Goal: Information Seeking & Learning: Get advice/opinions

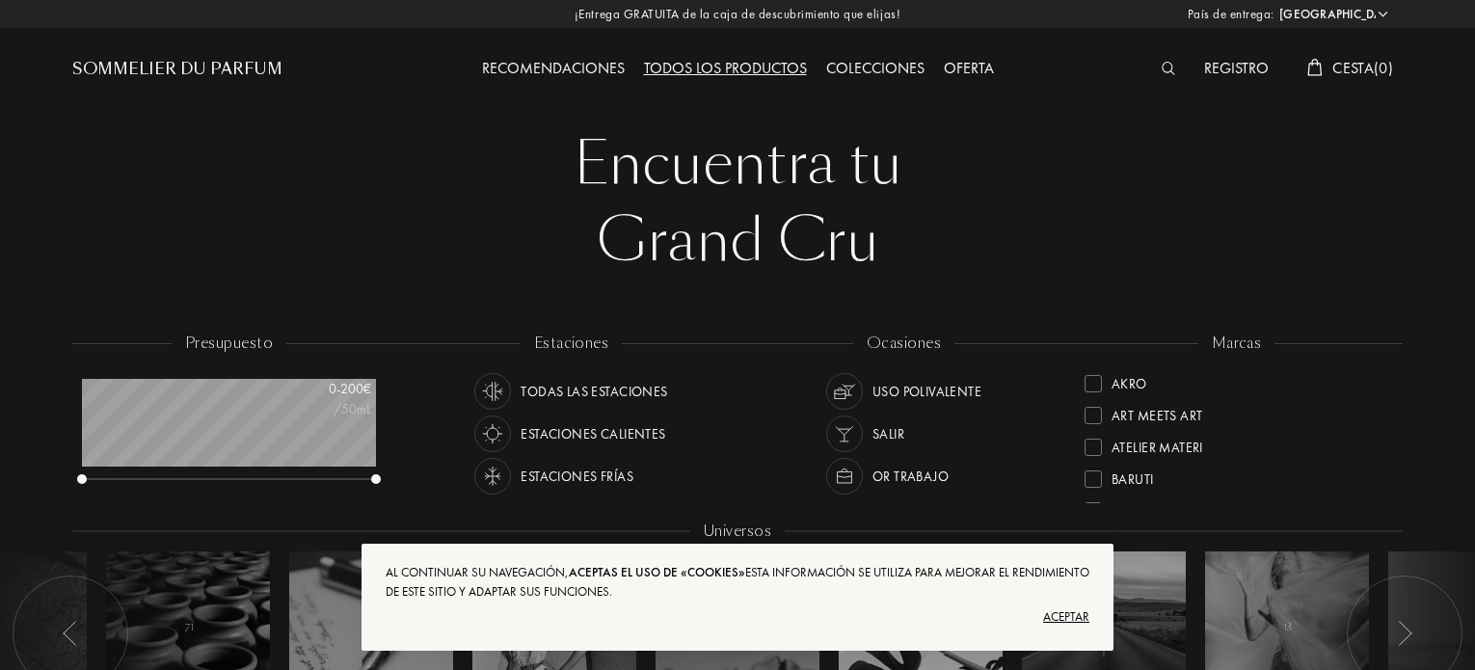
select select "ES"
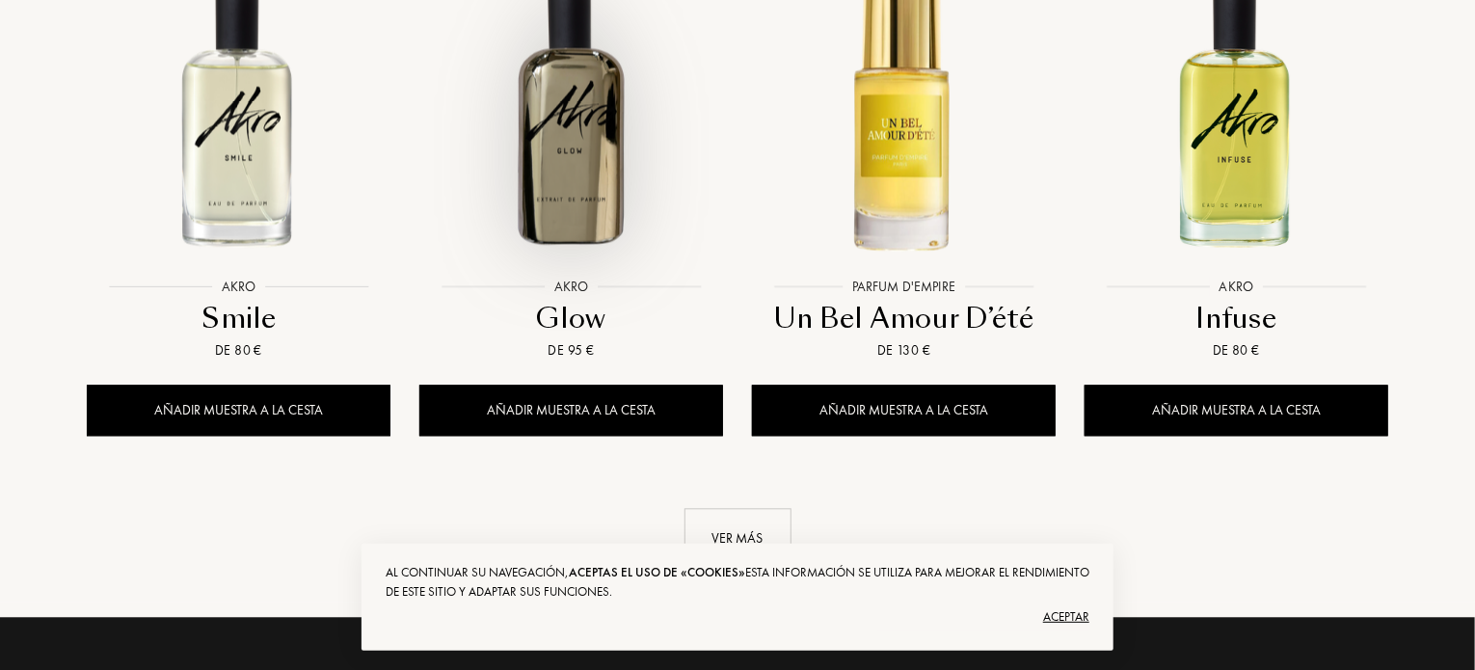
scroll to position [2067, 0]
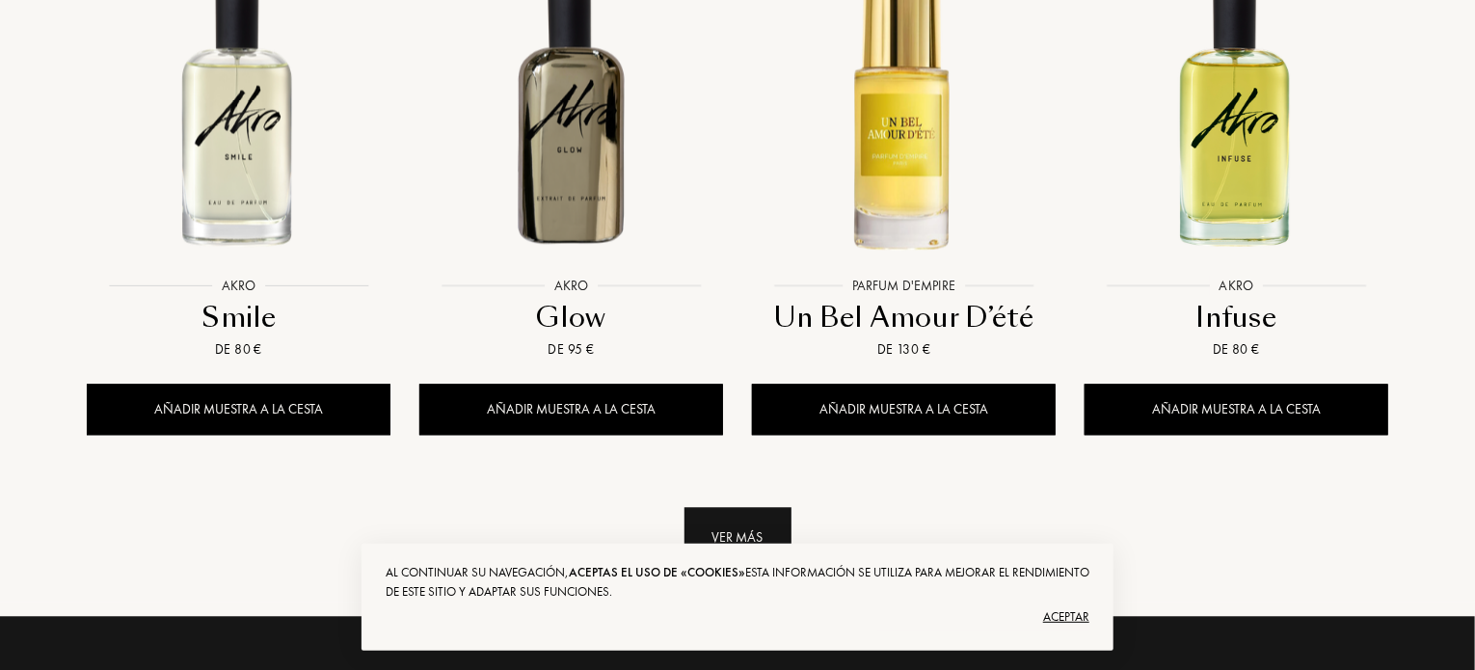
click at [702, 507] on div "Ver más" at bounding box center [737, 537] width 107 height 61
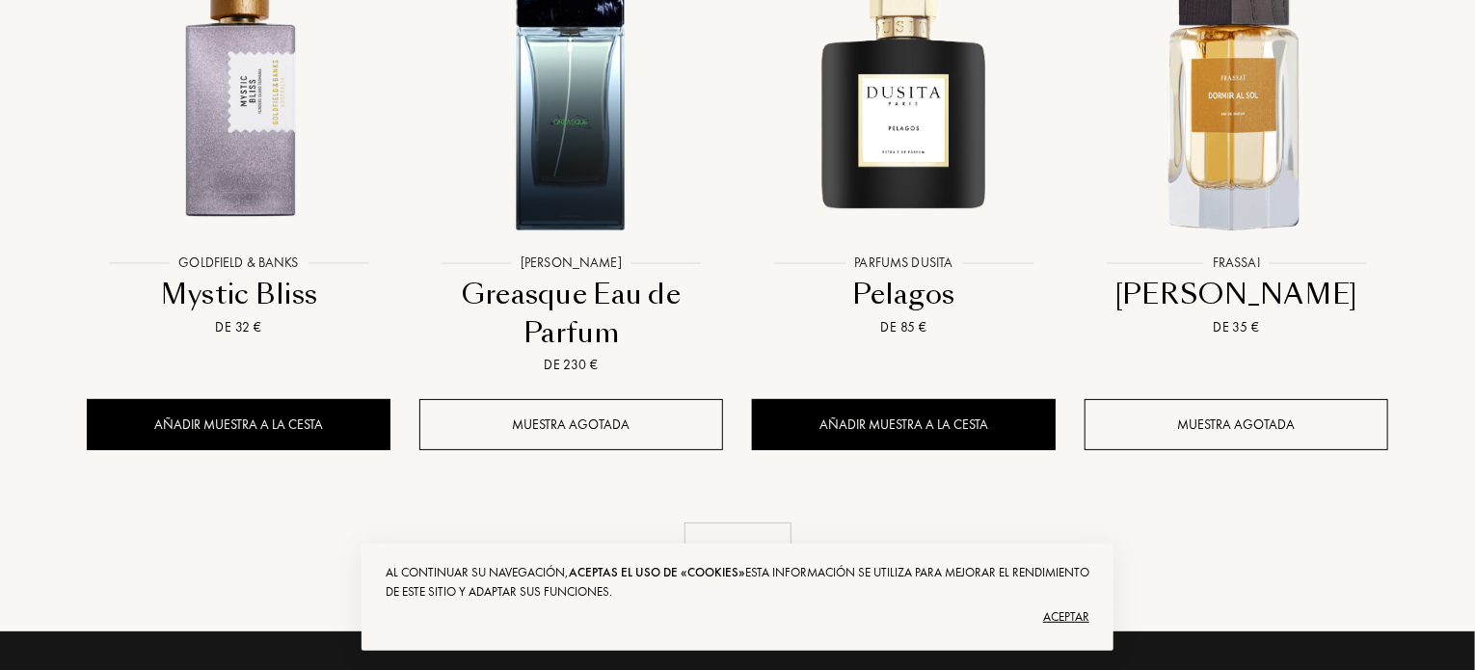
scroll to position [3701, 0]
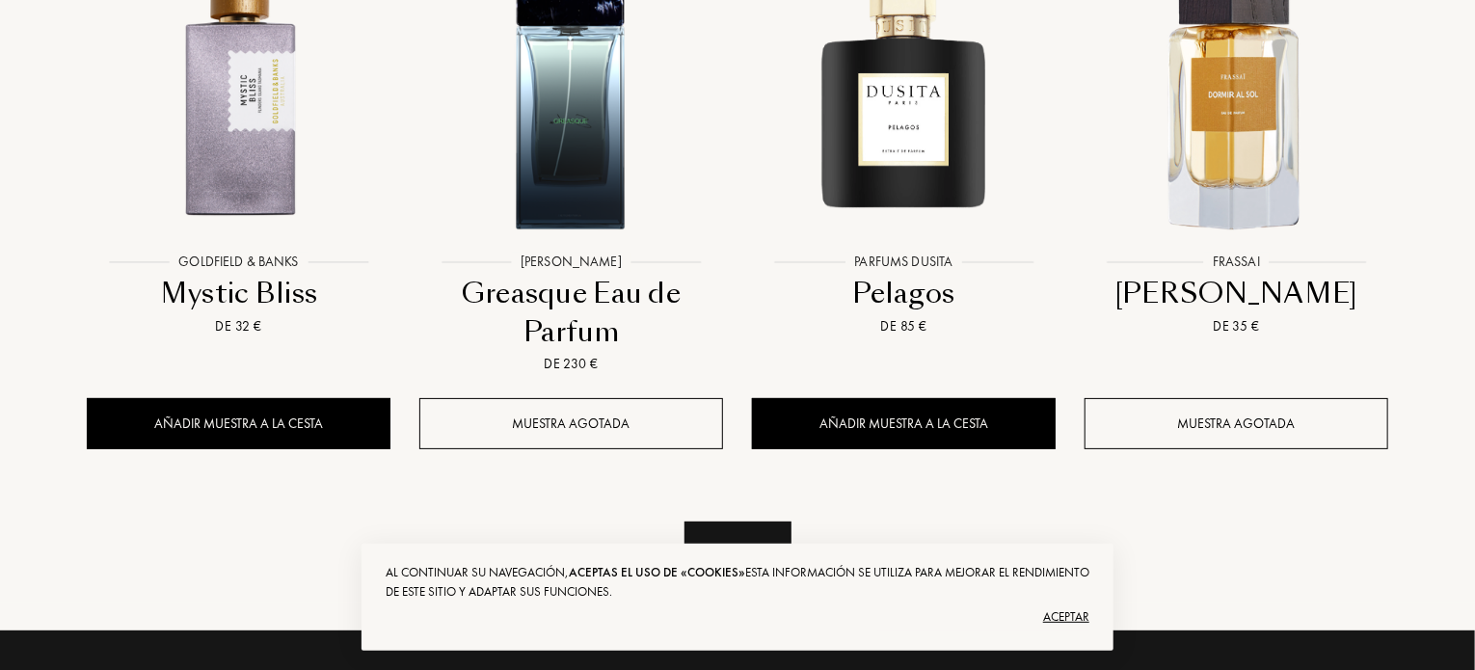
click at [718, 522] on div "Ver más" at bounding box center [737, 552] width 107 height 61
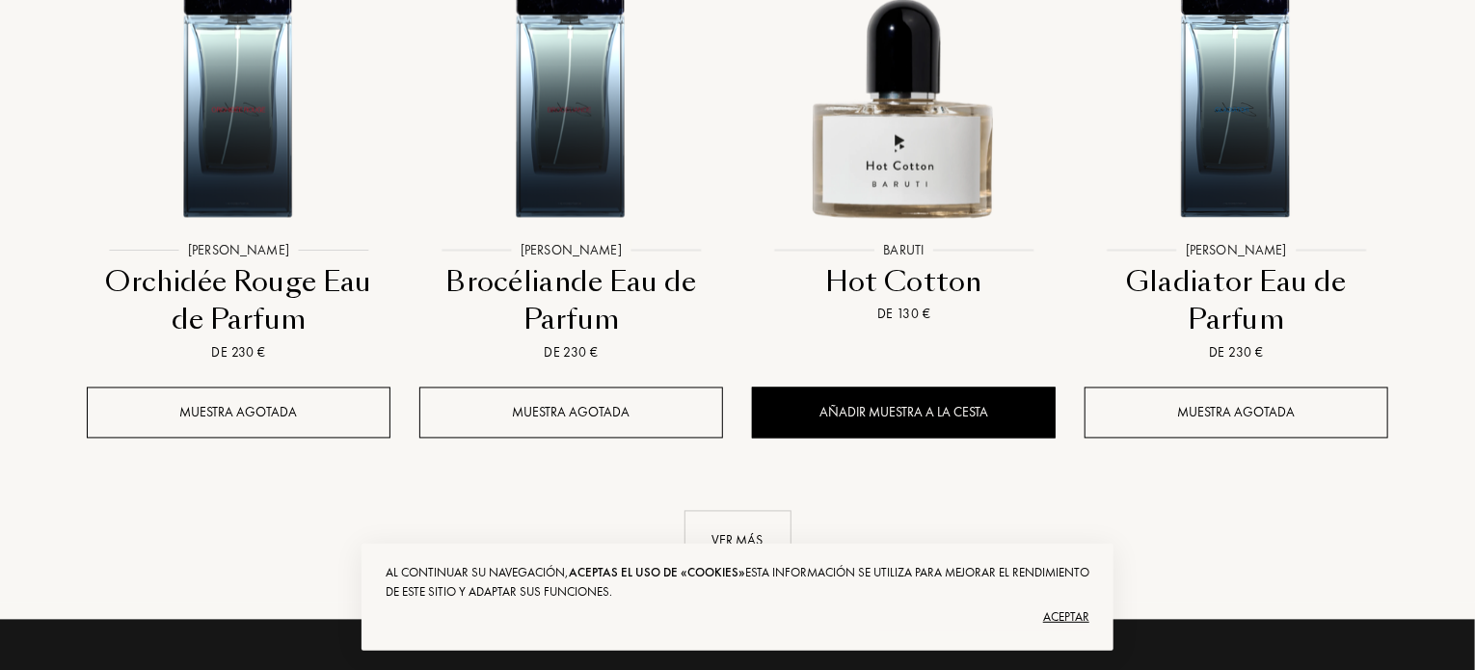
scroll to position [5370, 0]
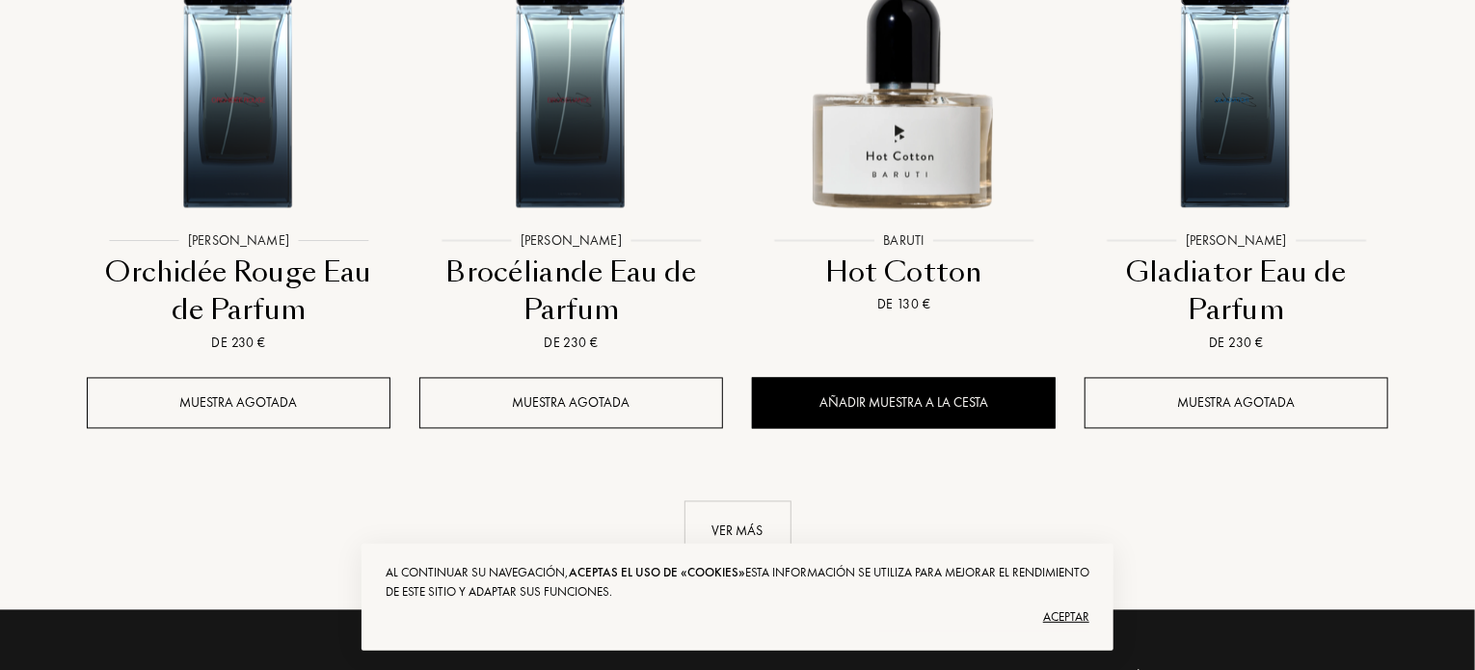
click at [718, 501] on div "Ver más" at bounding box center [737, 531] width 107 height 61
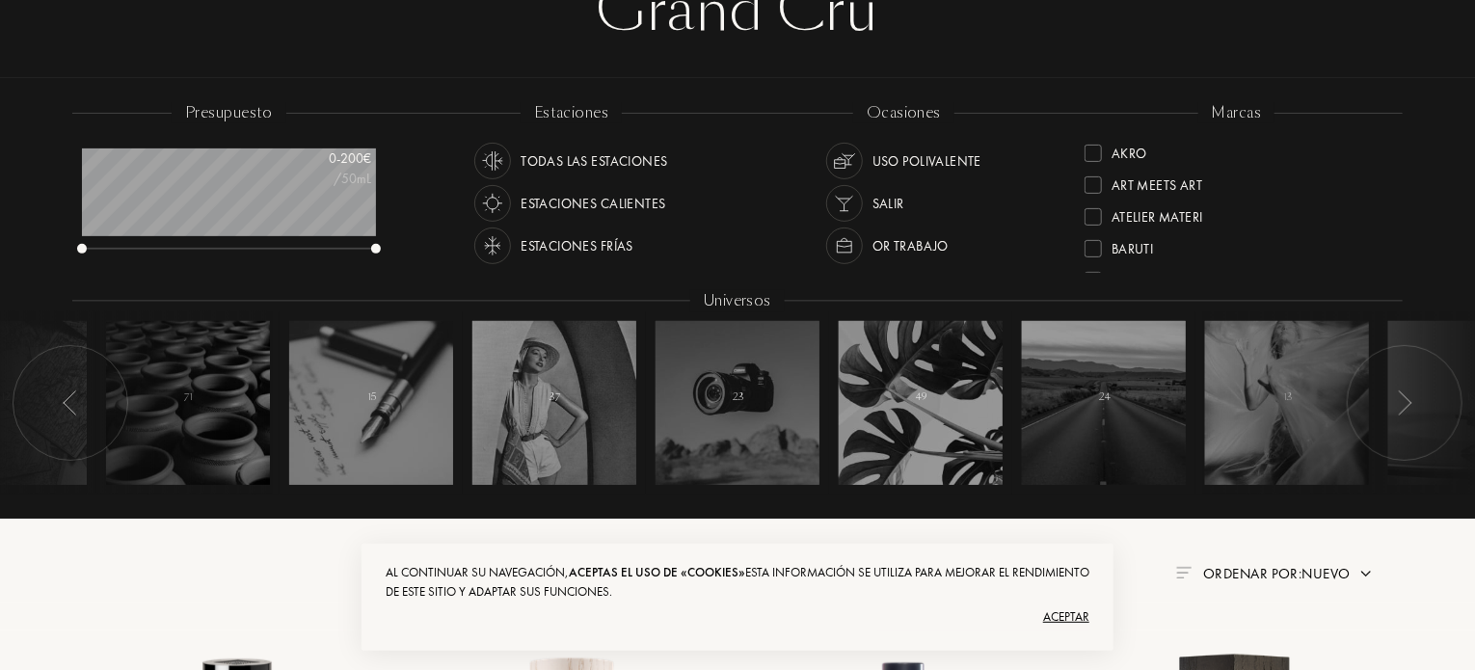
scroll to position [0, 0]
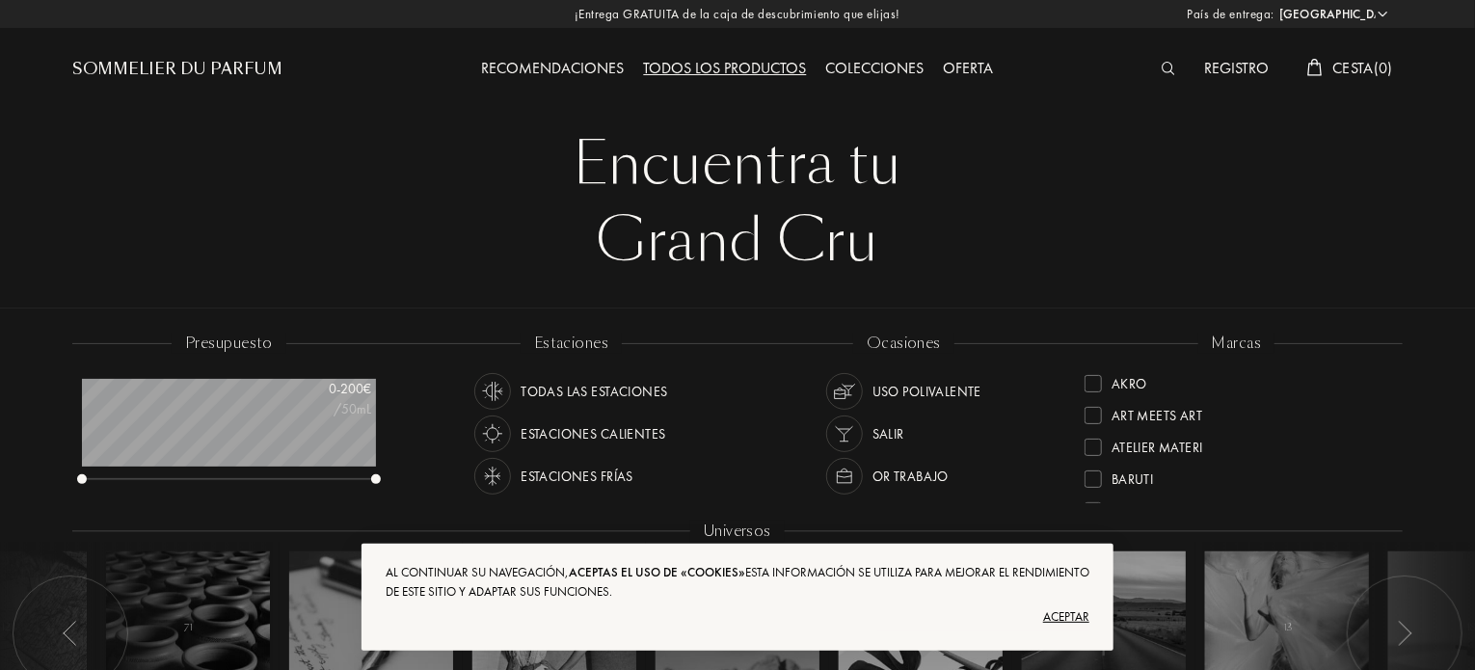
click at [875, 68] on div "Colecciones" at bounding box center [876, 69] width 118 height 25
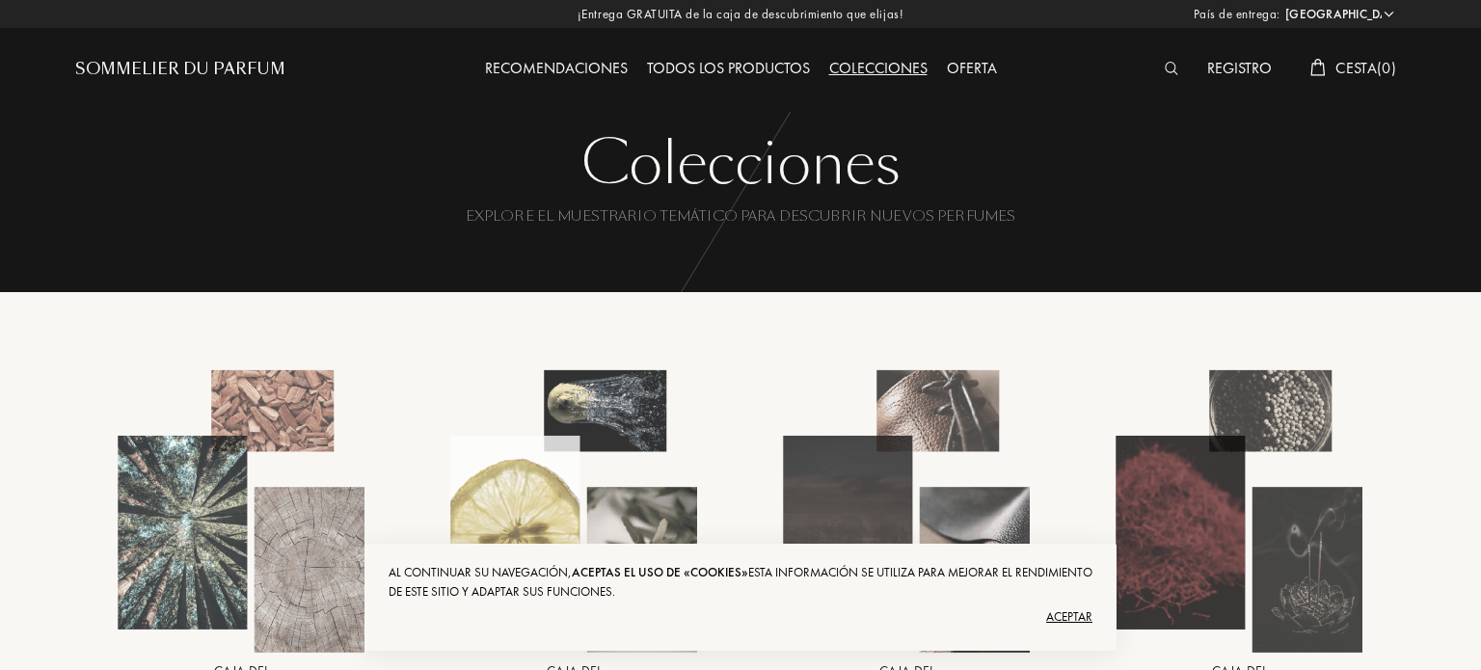
select select "ES"
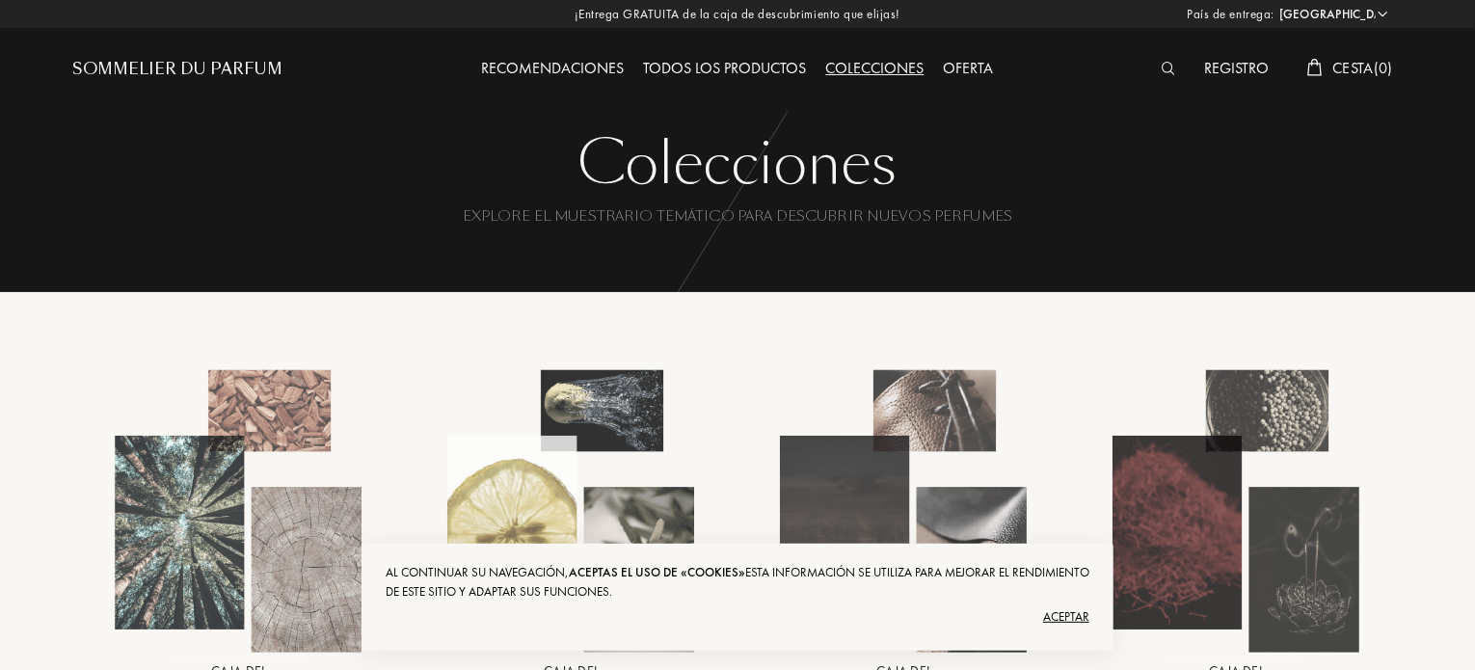
click at [236, 67] on div "Sommelier du Parfum" at bounding box center [177, 69] width 210 height 23
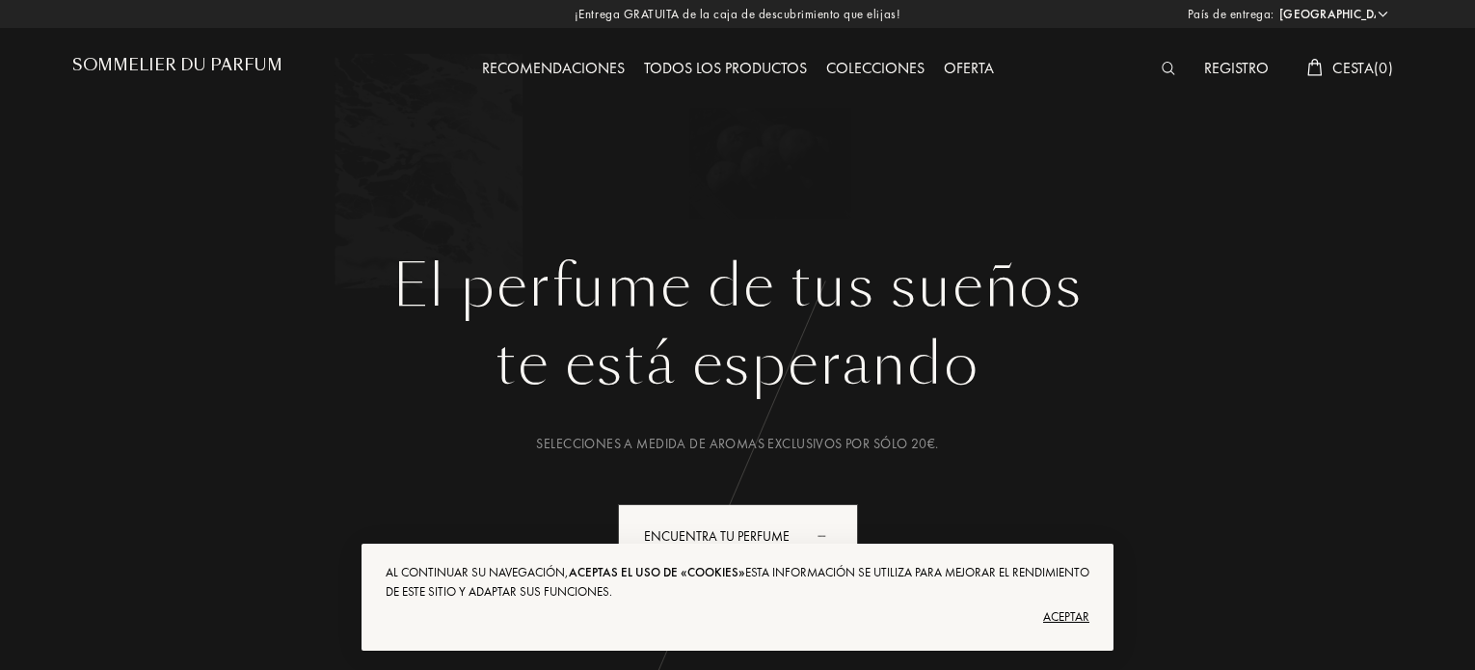
select select "ES"
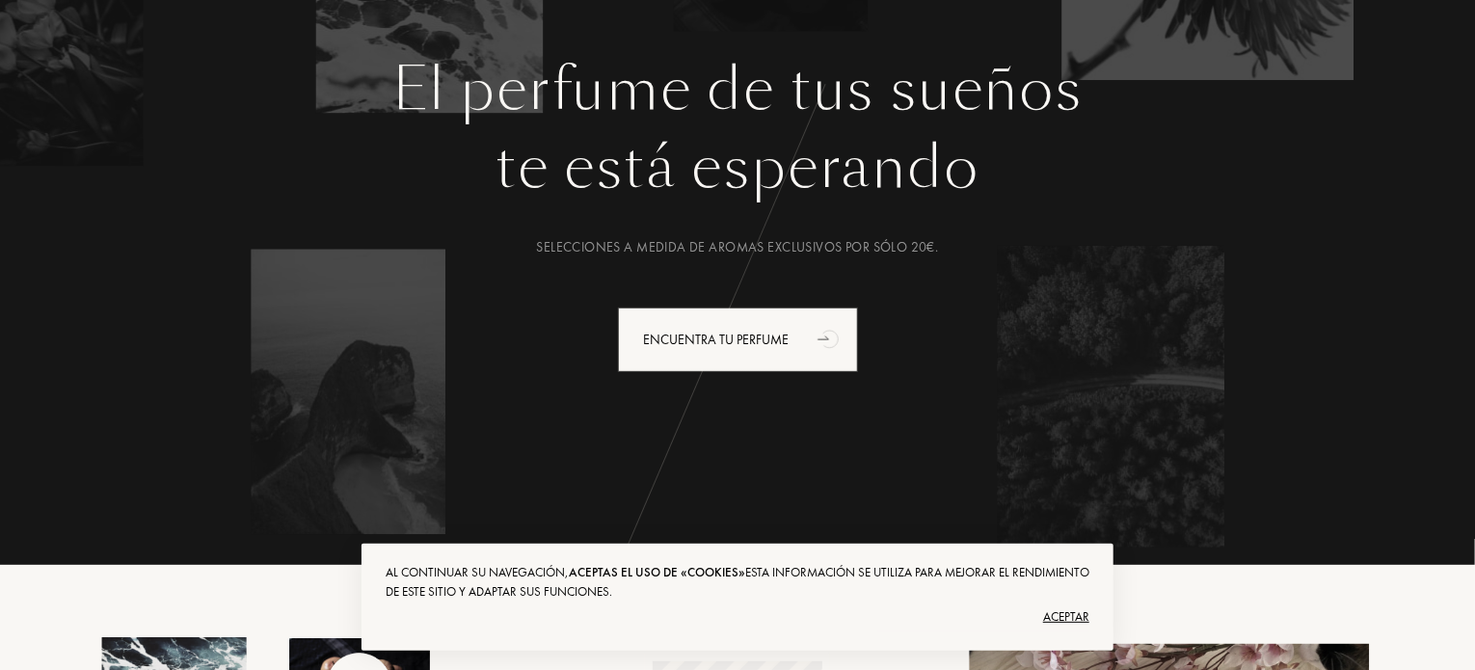
scroll to position [413, 0]
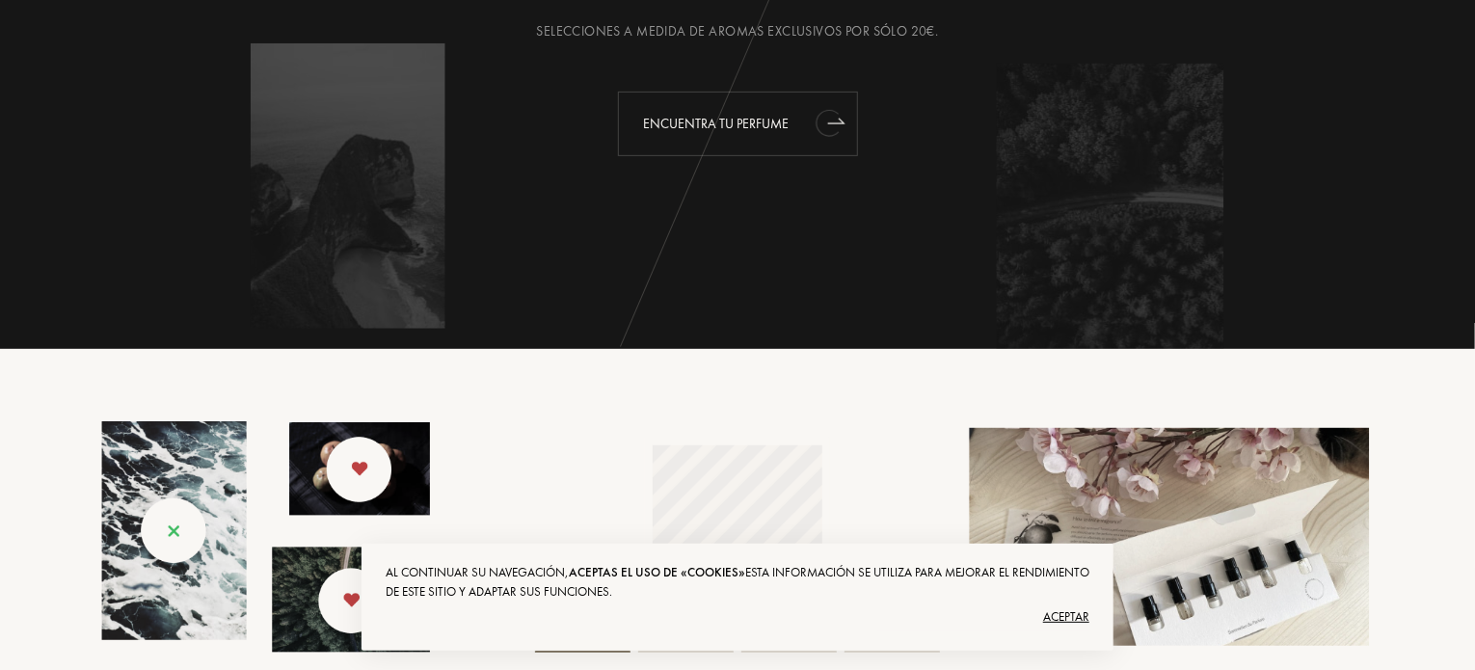
click at [733, 120] on div "Encuentra tu perfume" at bounding box center [738, 124] width 240 height 65
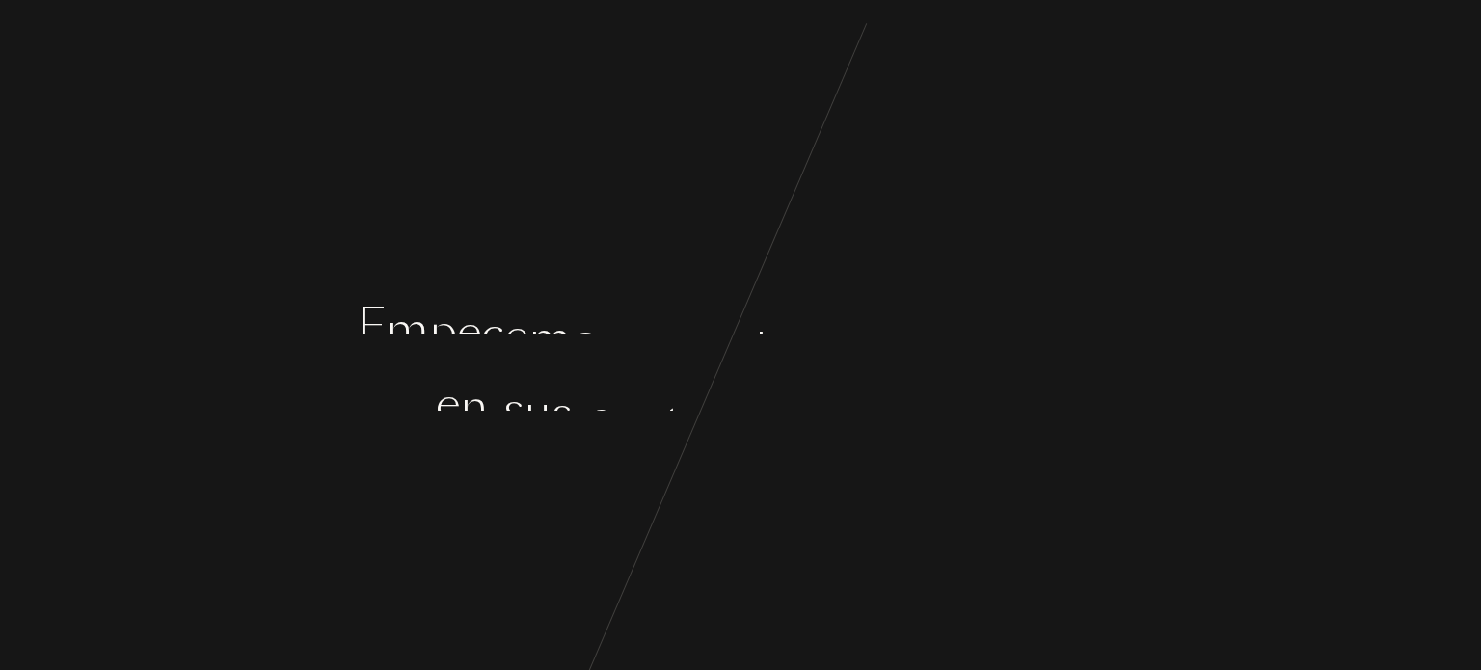
click at [859, 499] on div "E m p e c e m o s c o n a l g u n a s p r e g u n t a s e n s u s g u s t o s y…" at bounding box center [740, 335] width 1481 height 670
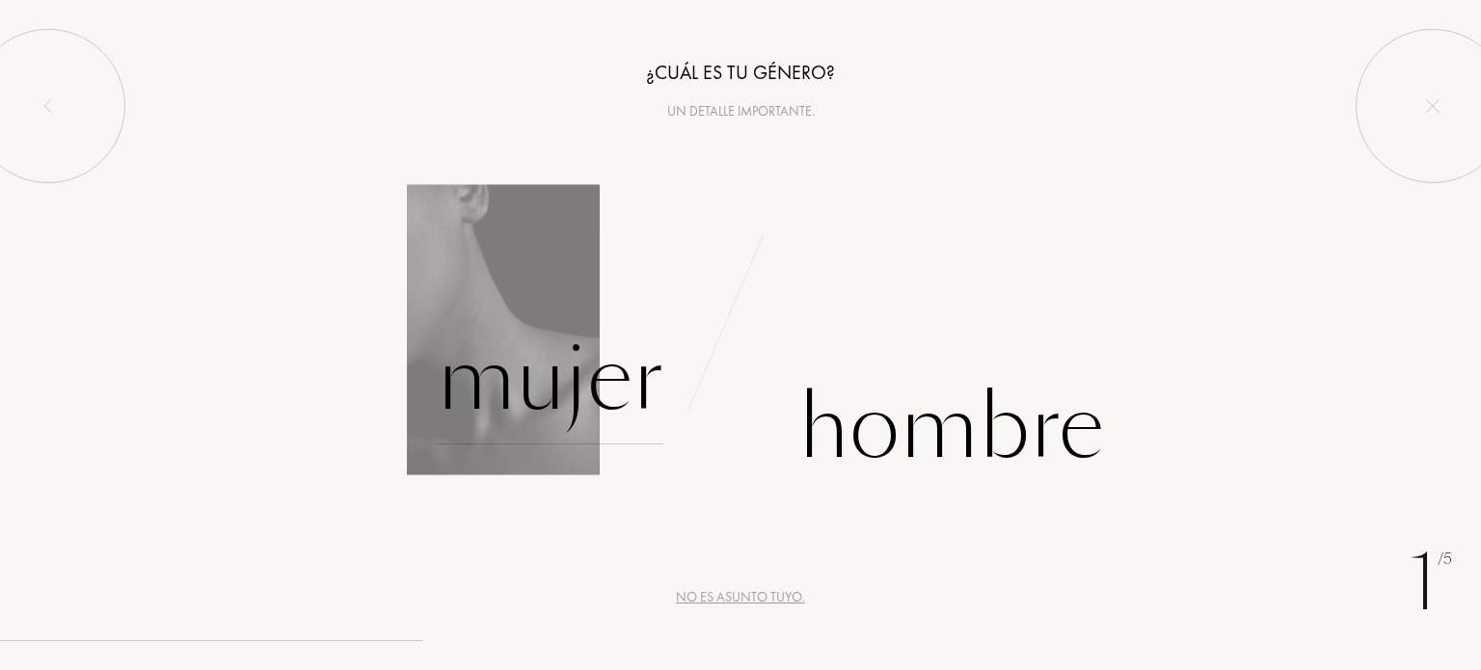
click at [593, 387] on div "Mujer" at bounding box center [550, 379] width 227 height 130
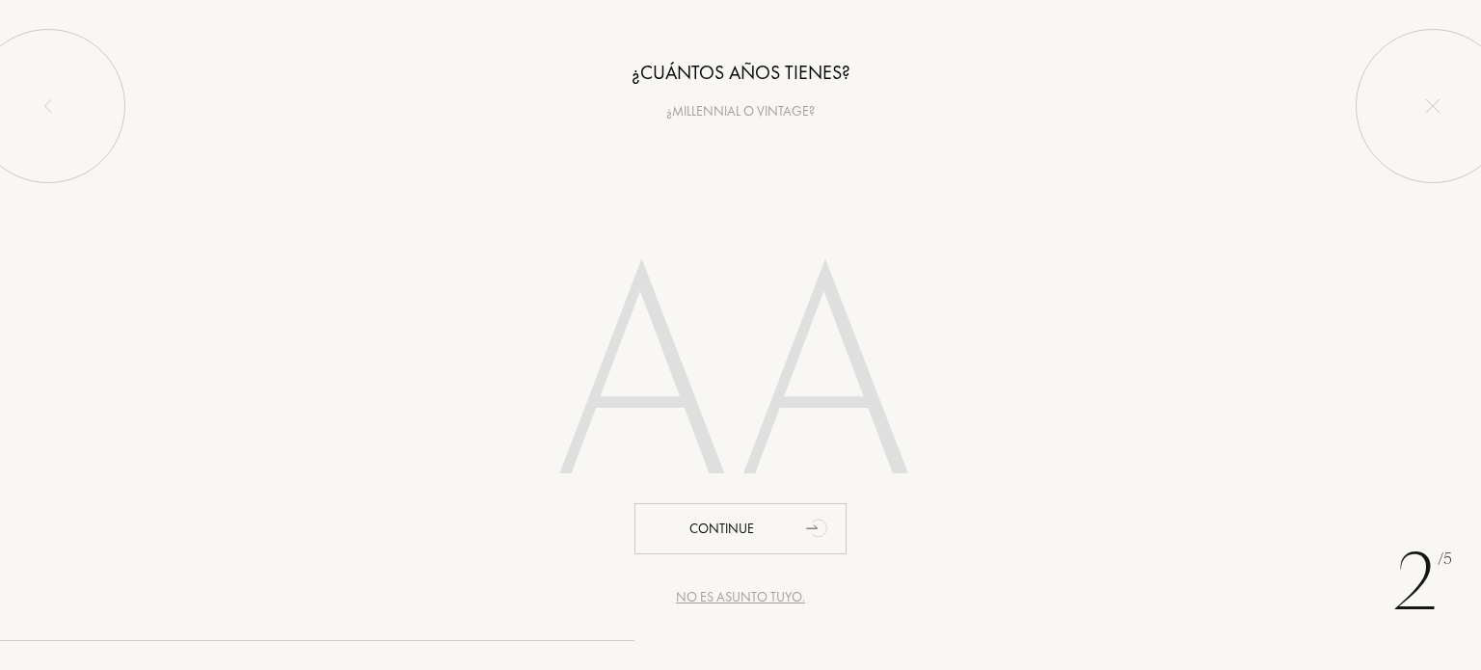
click at [758, 593] on div "No es asunto tuyo." at bounding box center [740, 597] width 129 height 20
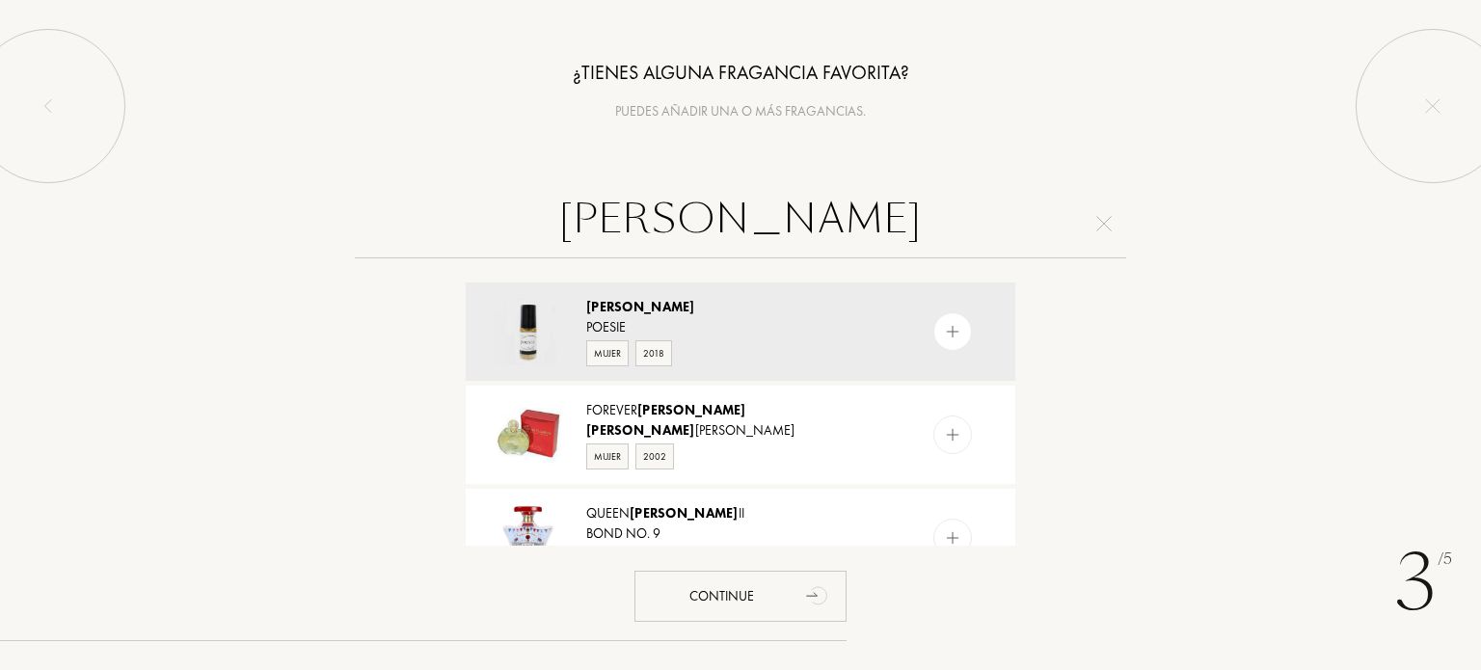
type input "[PERSON_NAME]"
click at [758, 593] on div "Continue" at bounding box center [740, 596] width 212 height 51
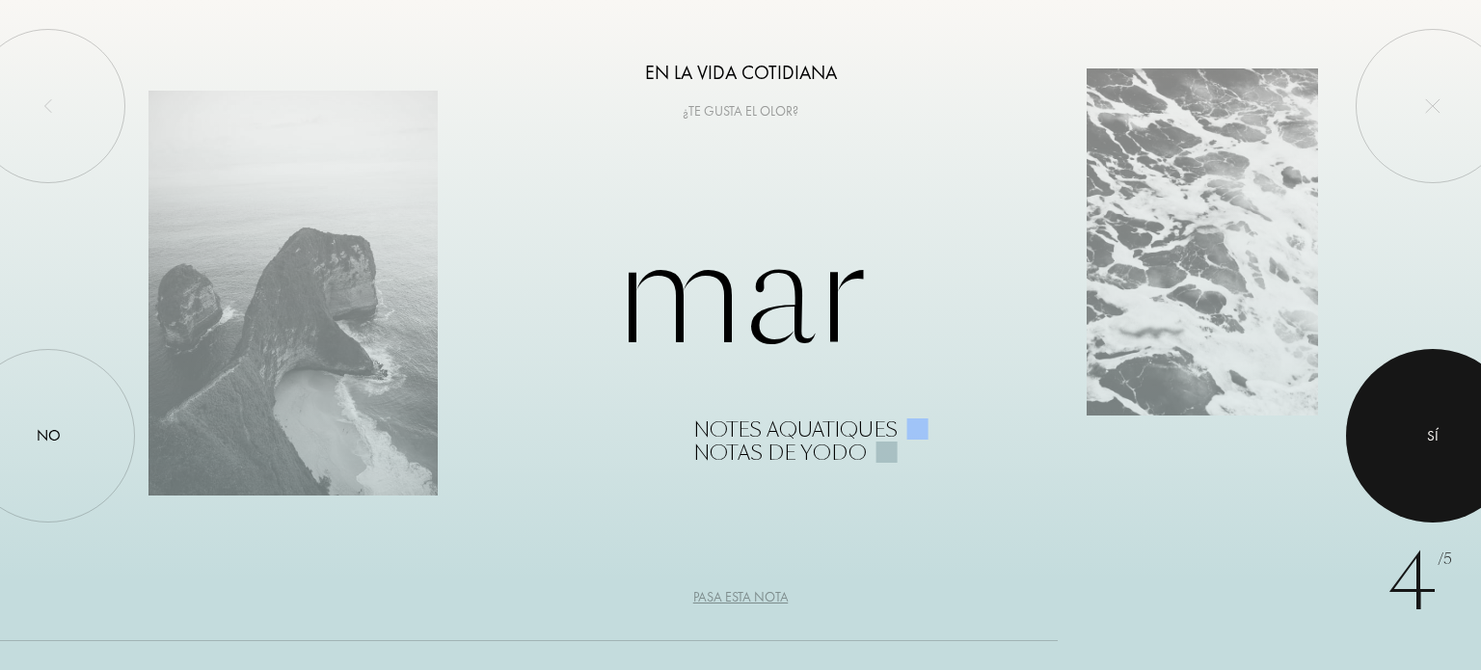
click at [1461, 427] on div at bounding box center [1433, 436] width 174 height 174
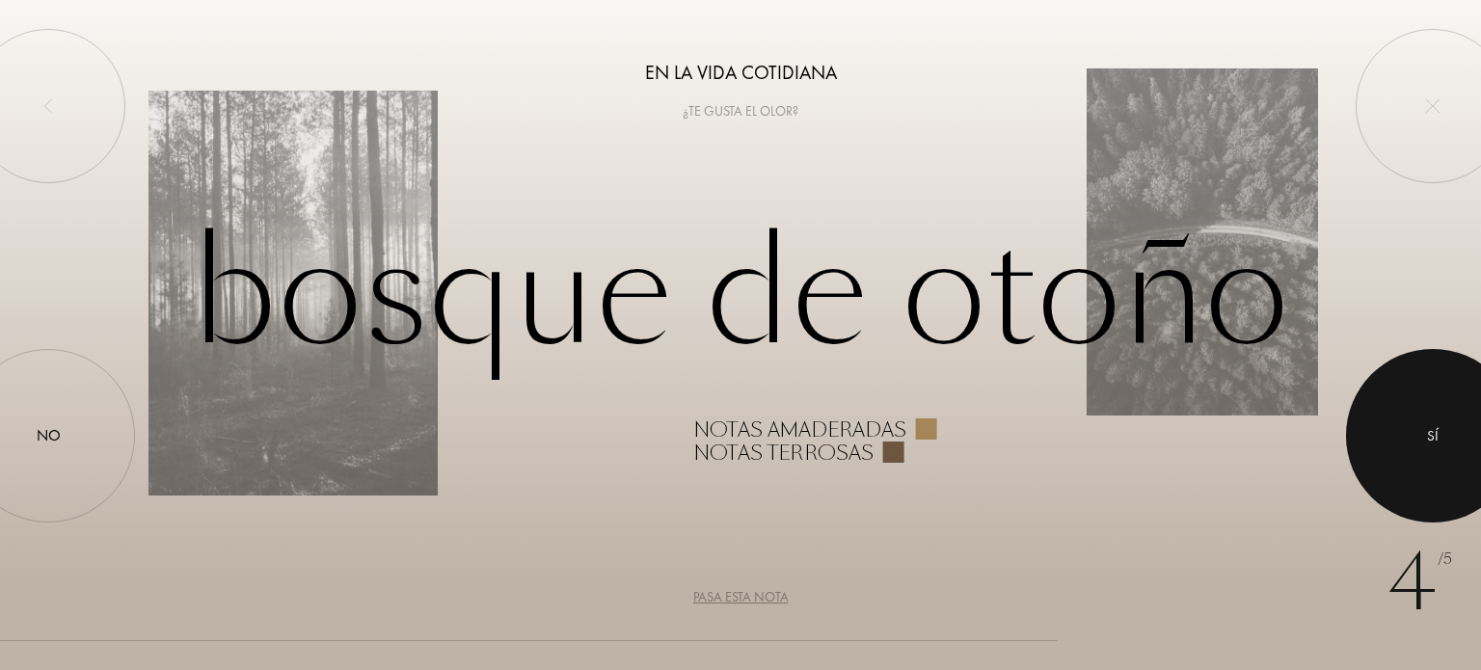
click at [1461, 427] on div at bounding box center [1433, 436] width 174 height 174
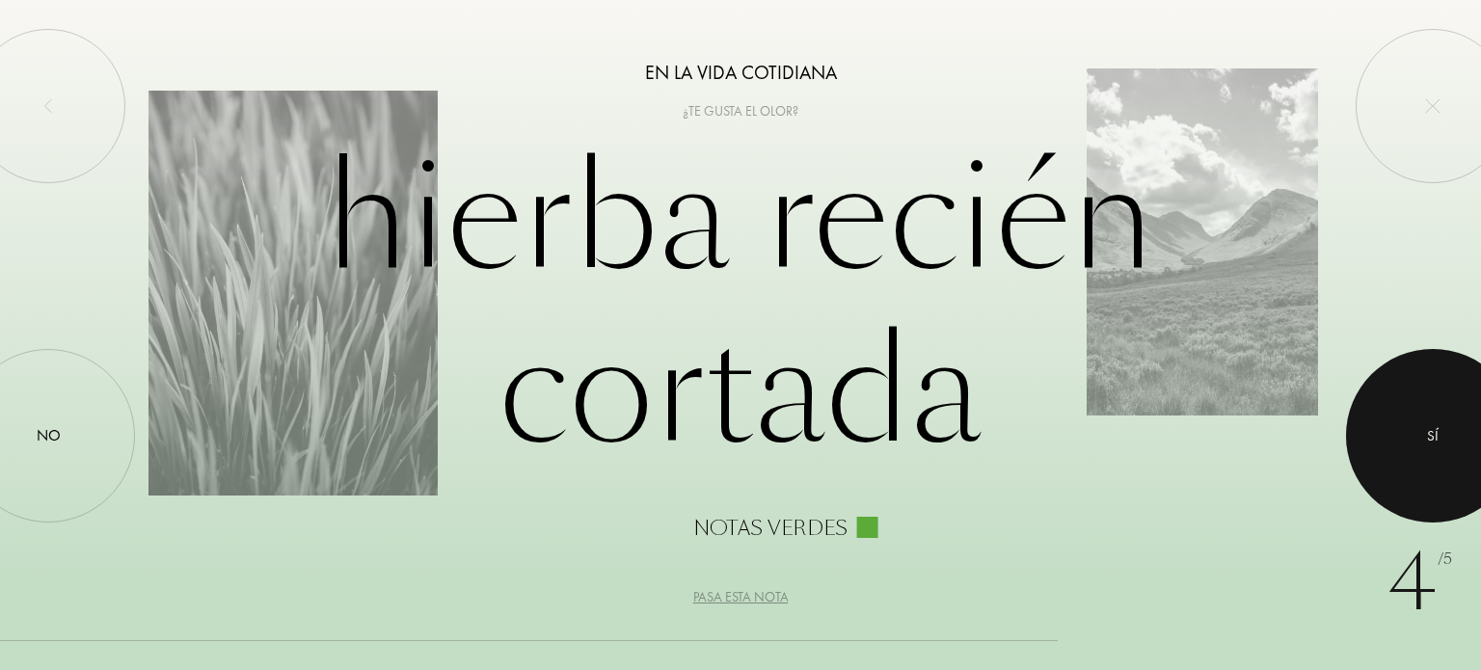
click at [1461, 427] on div at bounding box center [1433, 436] width 174 height 174
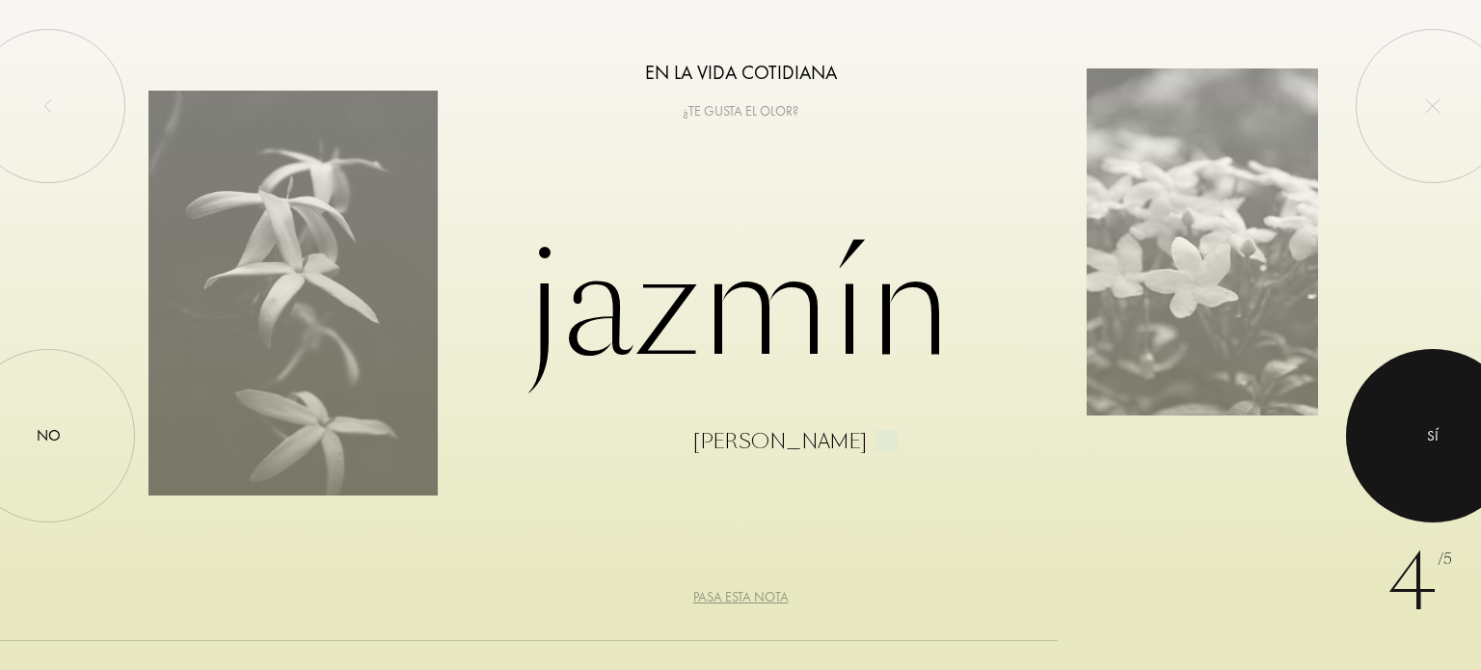
click at [1461, 427] on div at bounding box center [1433, 436] width 174 height 174
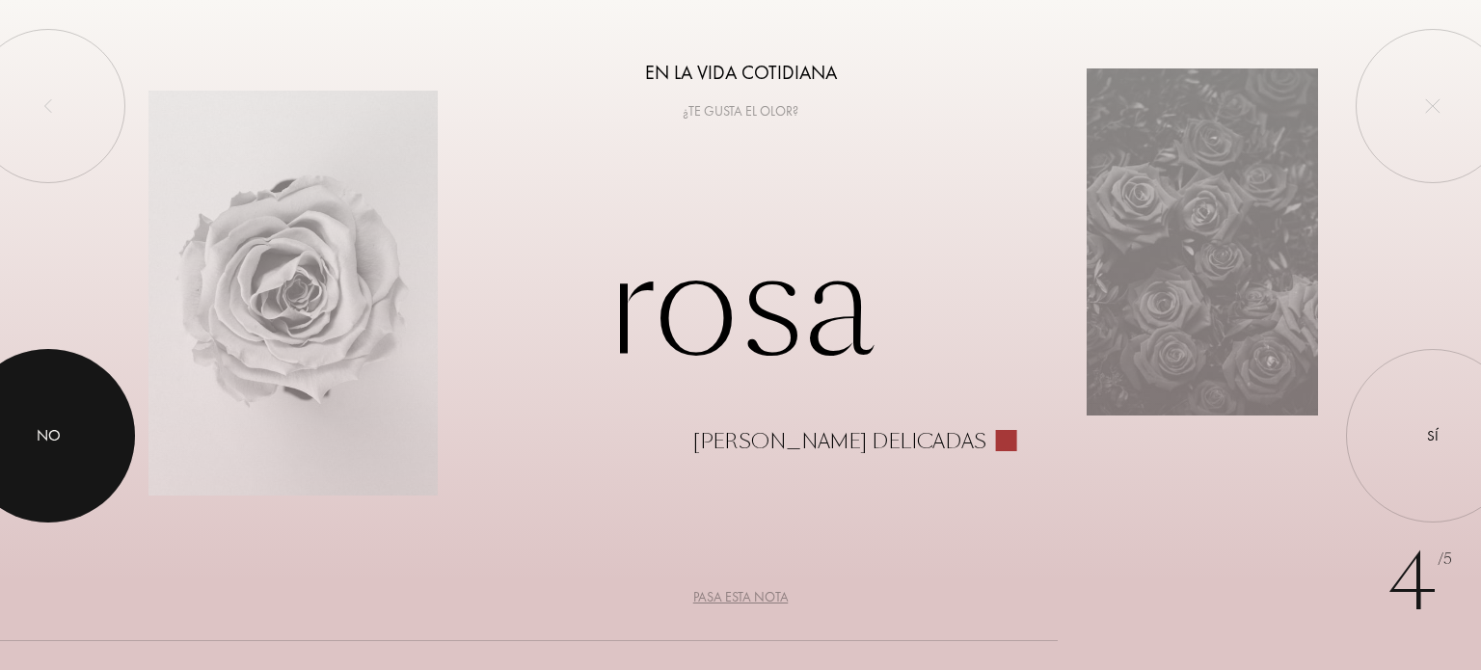
click at [28, 425] on div at bounding box center [48, 436] width 174 height 174
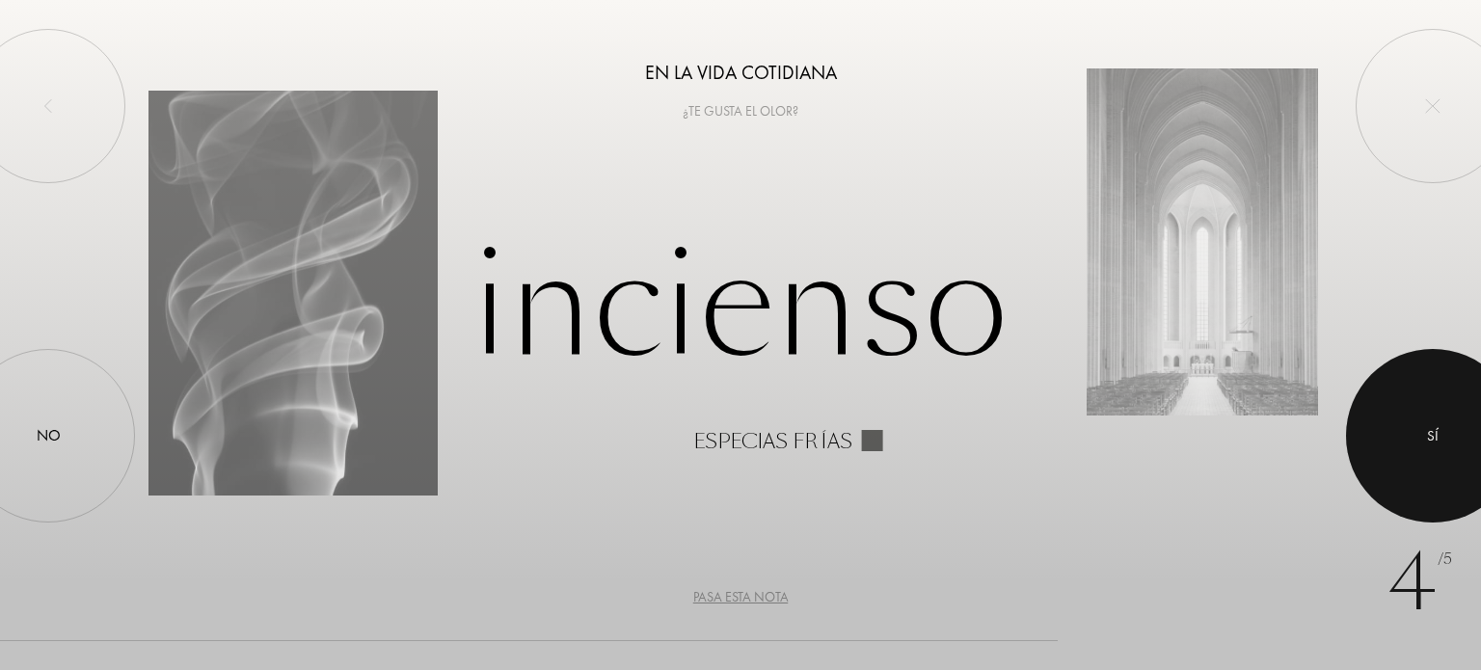
click at [1422, 460] on div at bounding box center [1433, 436] width 174 height 174
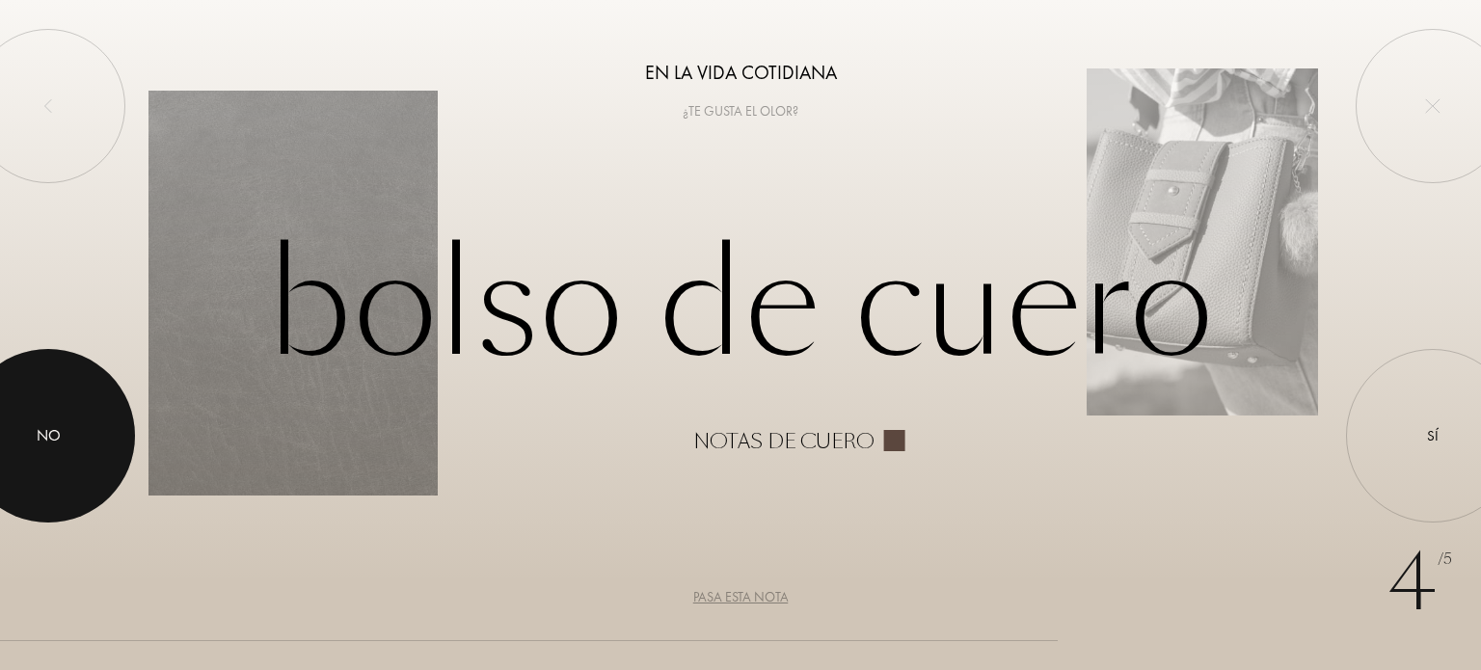
click at [93, 449] on div at bounding box center [48, 436] width 174 height 174
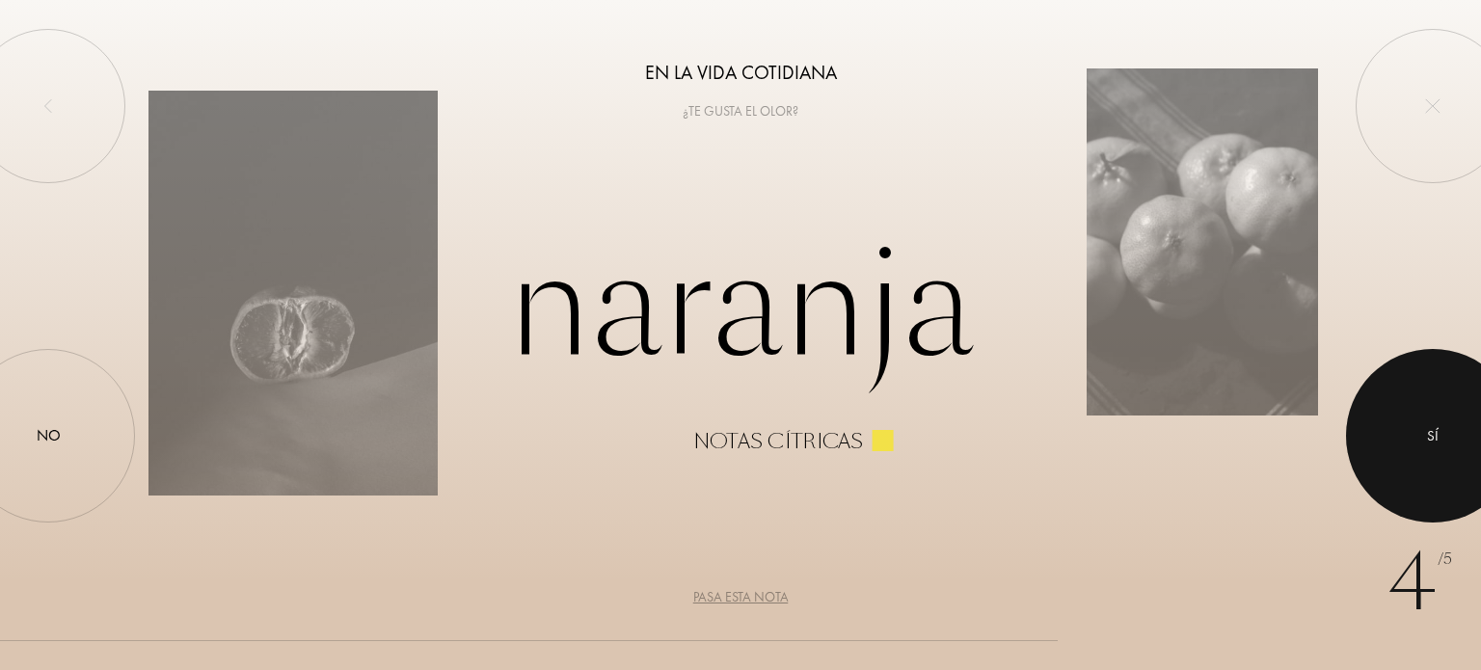
click at [1431, 453] on div at bounding box center [1433, 436] width 174 height 174
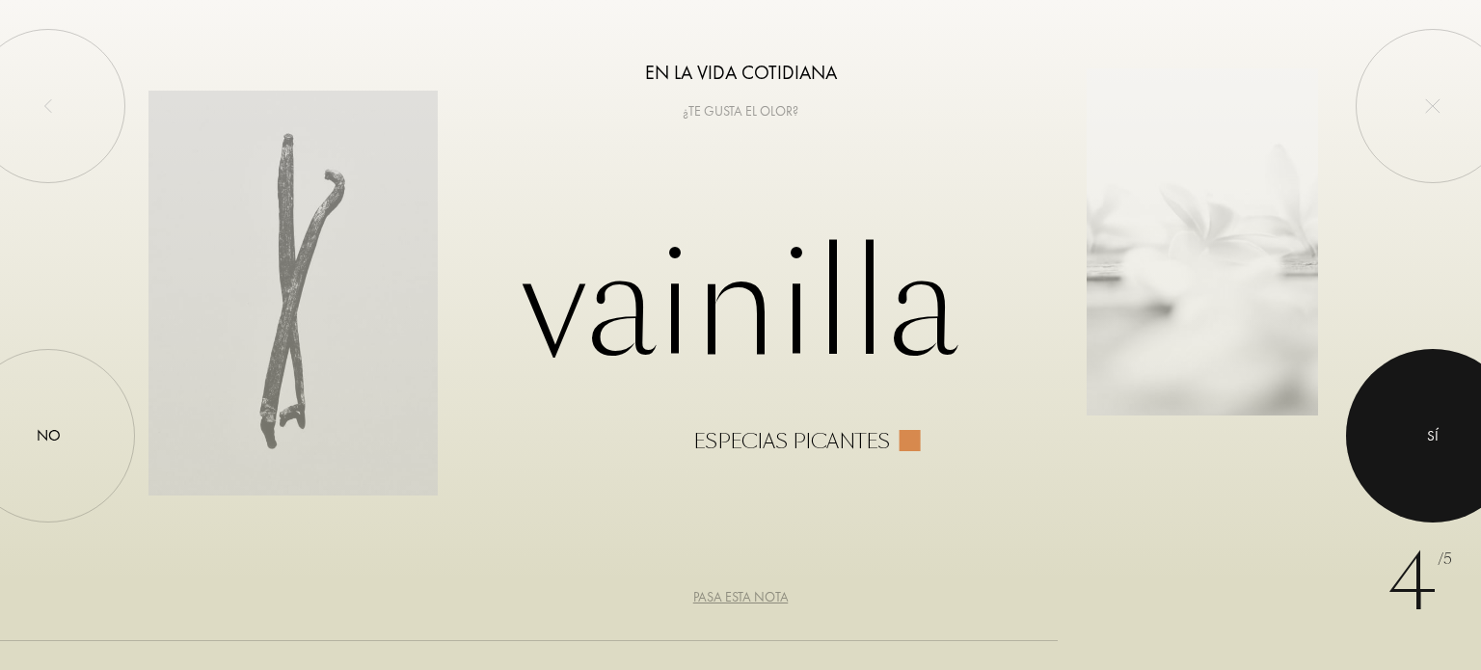
click at [1426, 440] on div at bounding box center [1433, 436] width 174 height 174
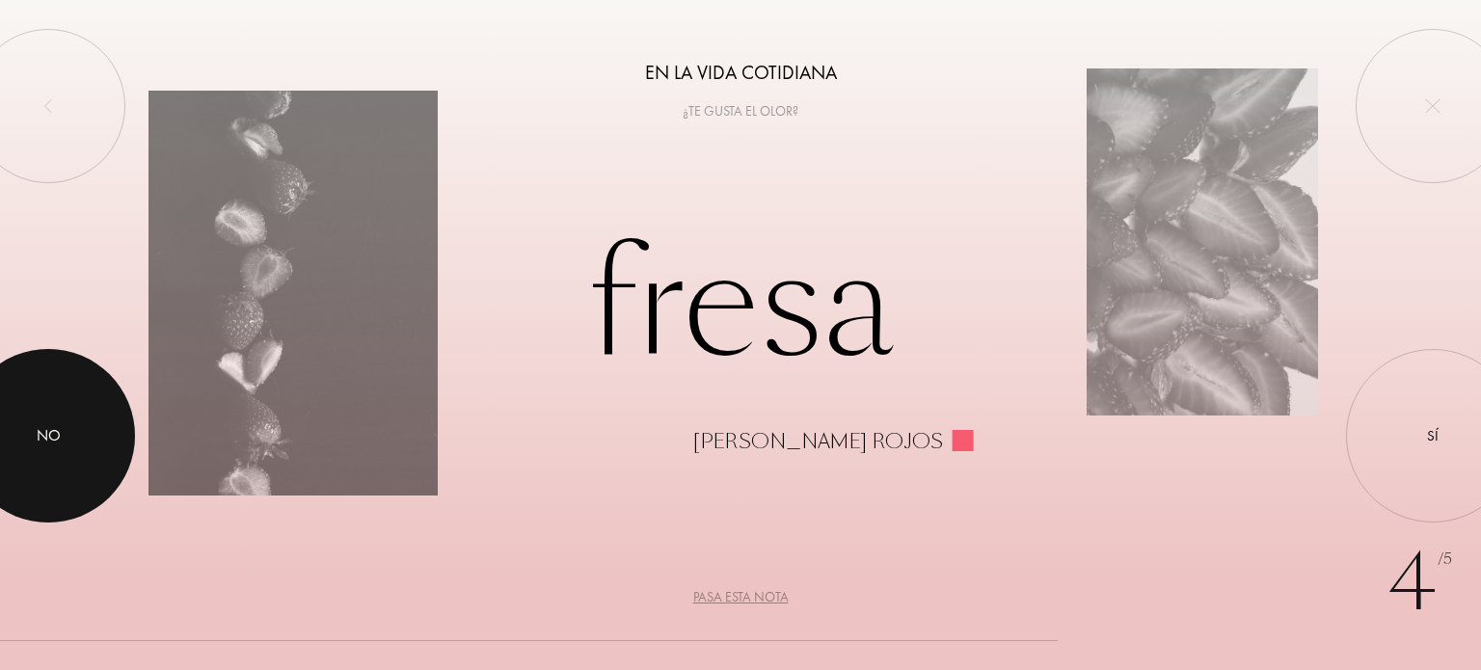
click at [12, 408] on div at bounding box center [48, 436] width 174 height 174
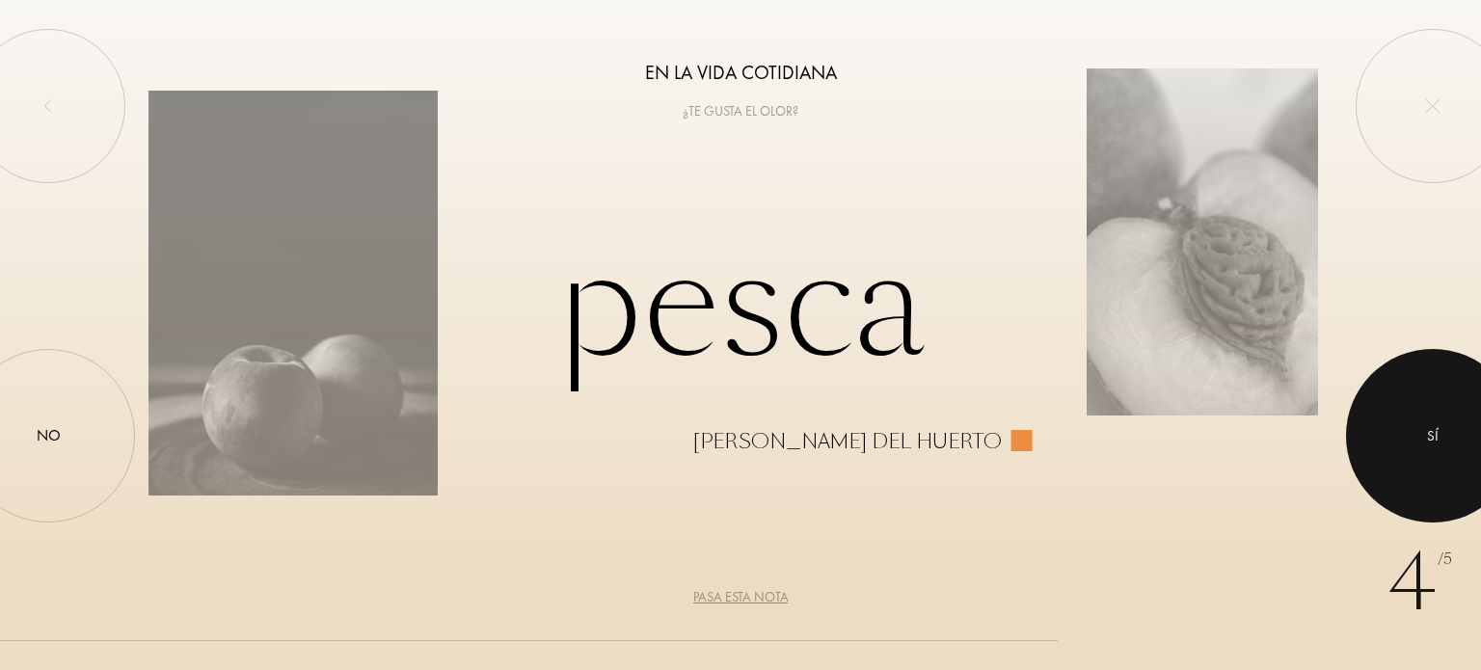
click at [1381, 460] on div at bounding box center [1433, 436] width 174 height 174
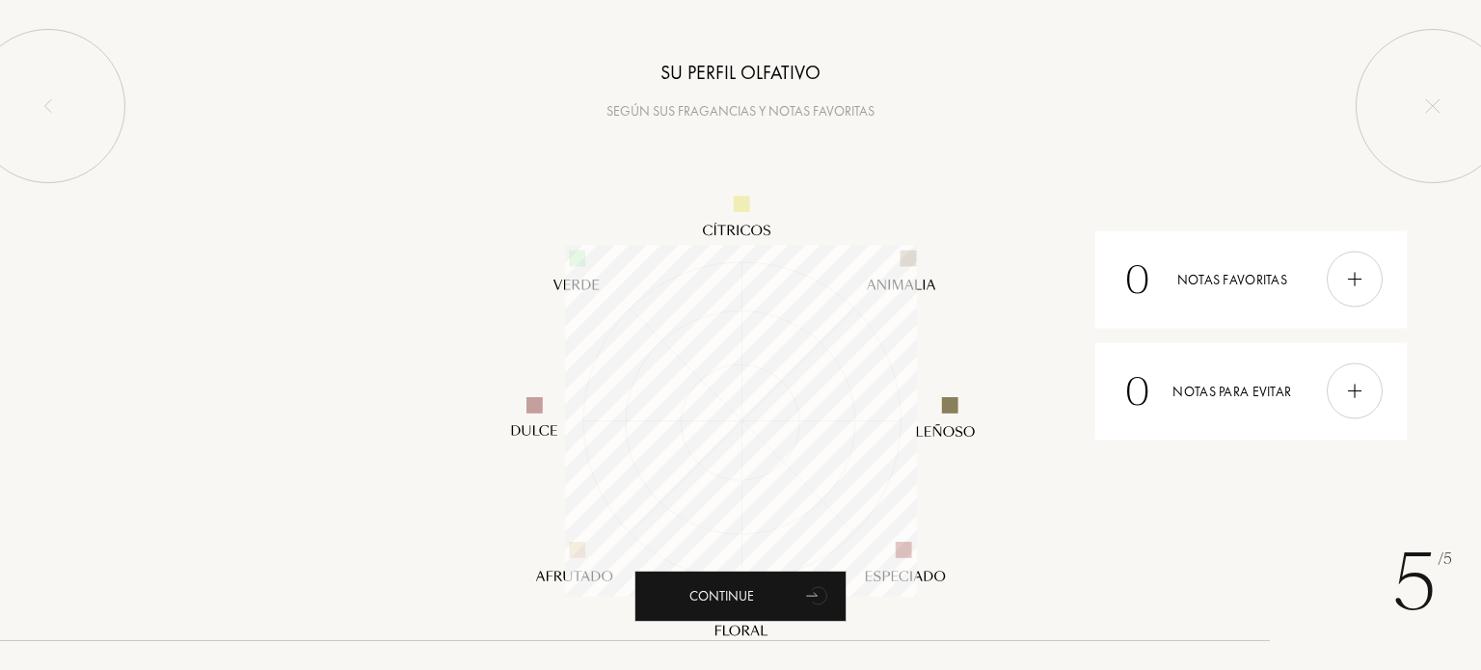
scroll to position [352, 352]
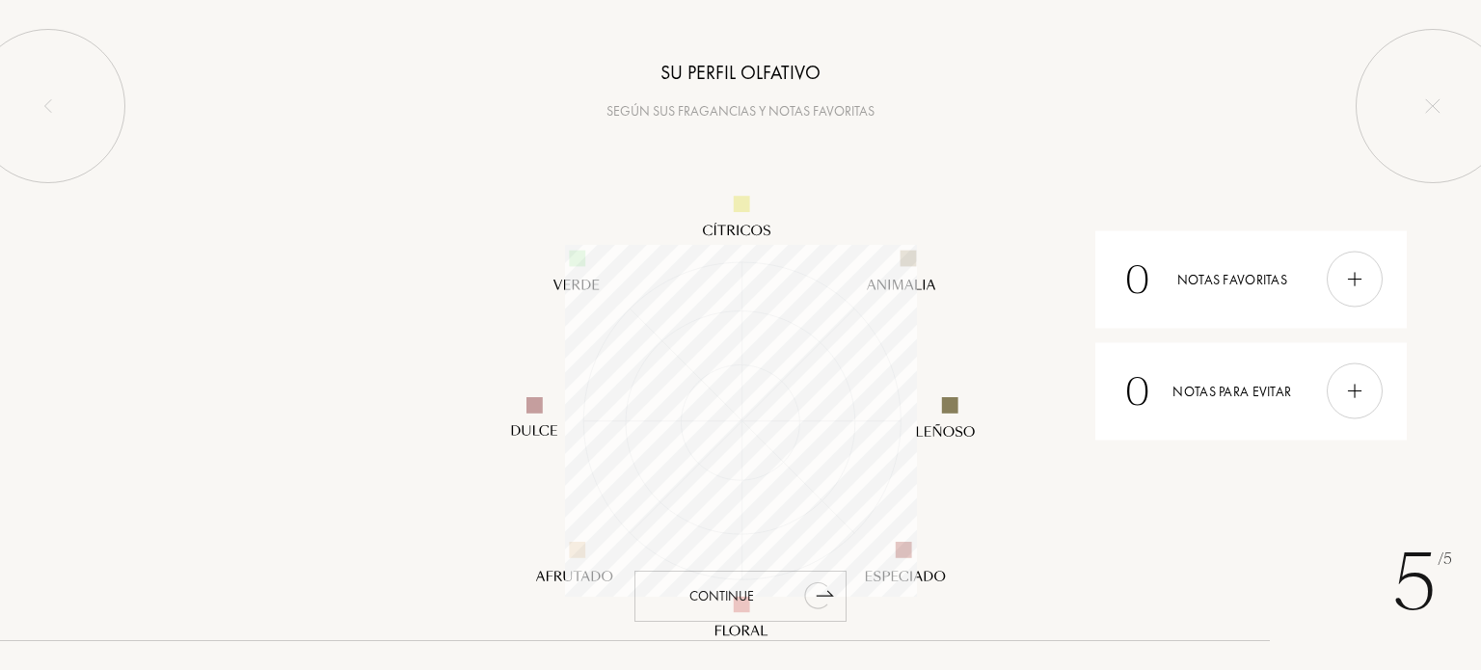
click at [740, 591] on div "Continue" at bounding box center [740, 596] width 212 height 51
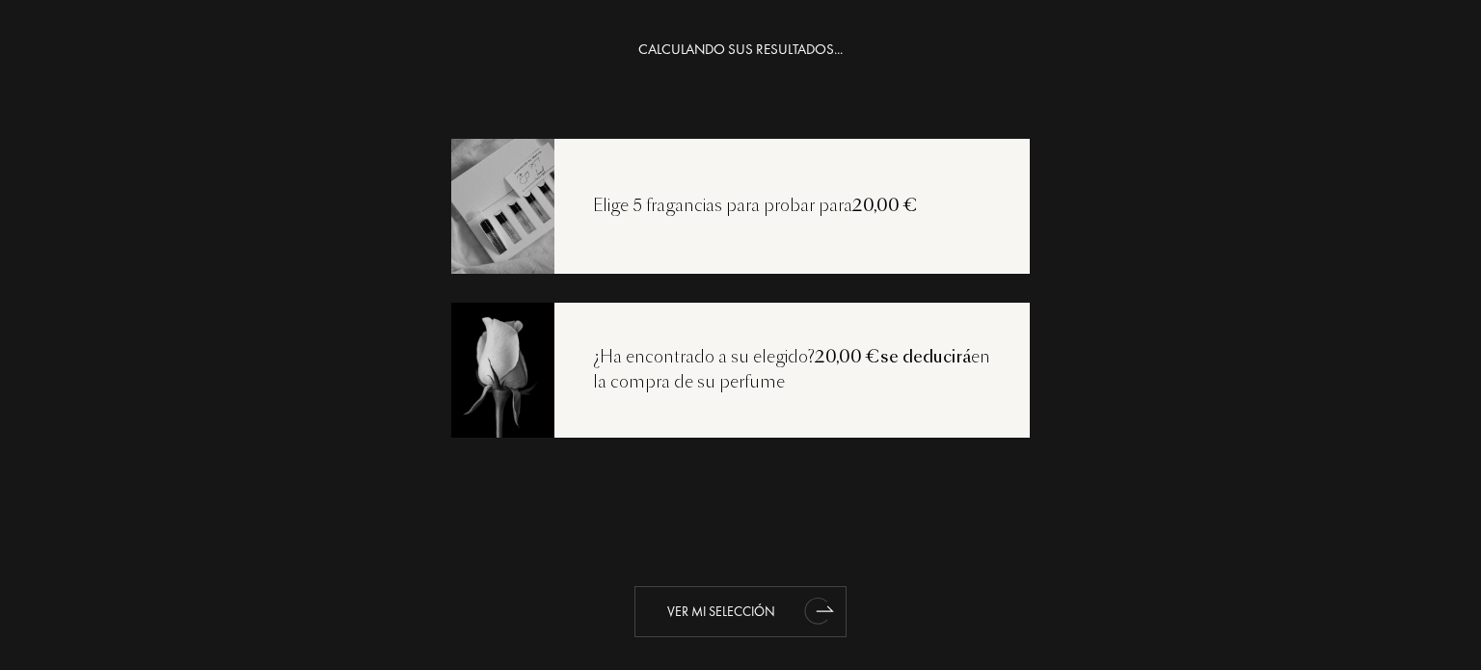
click at [737, 606] on div "Ver mi selección" at bounding box center [740, 611] width 212 height 51
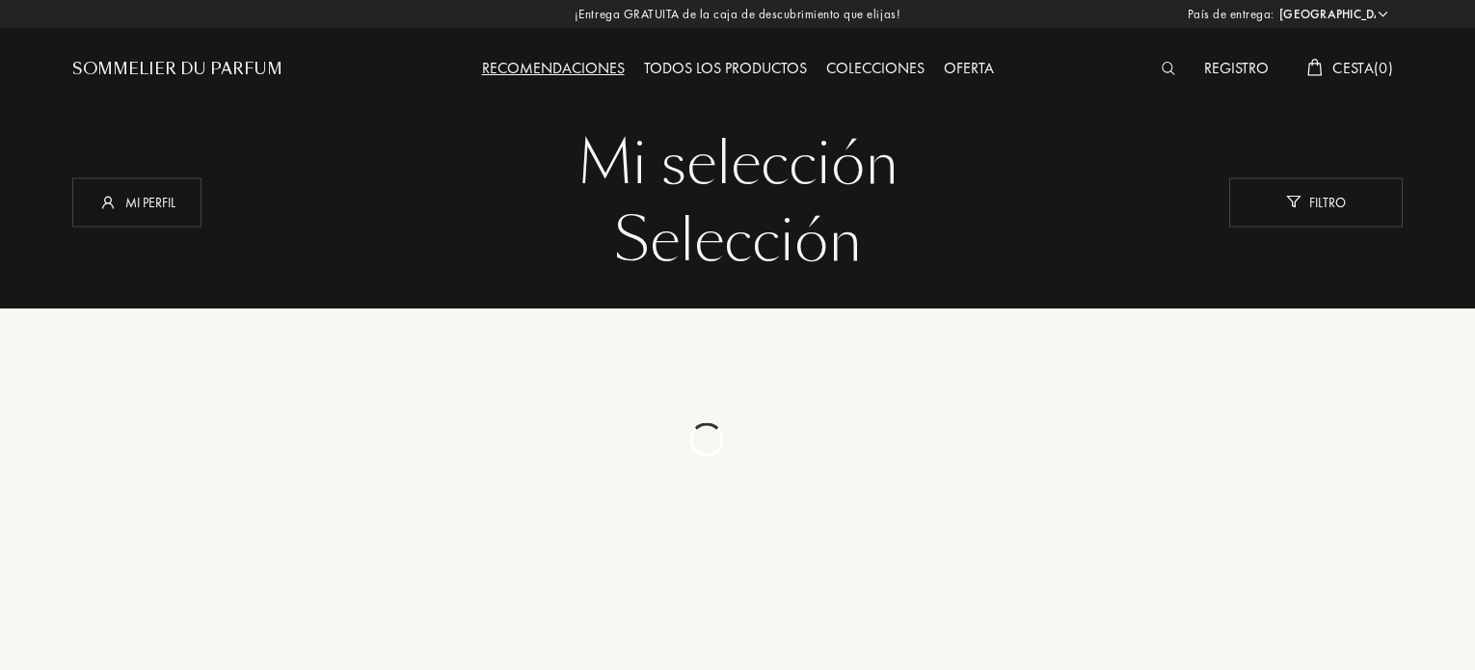
select select "ES"
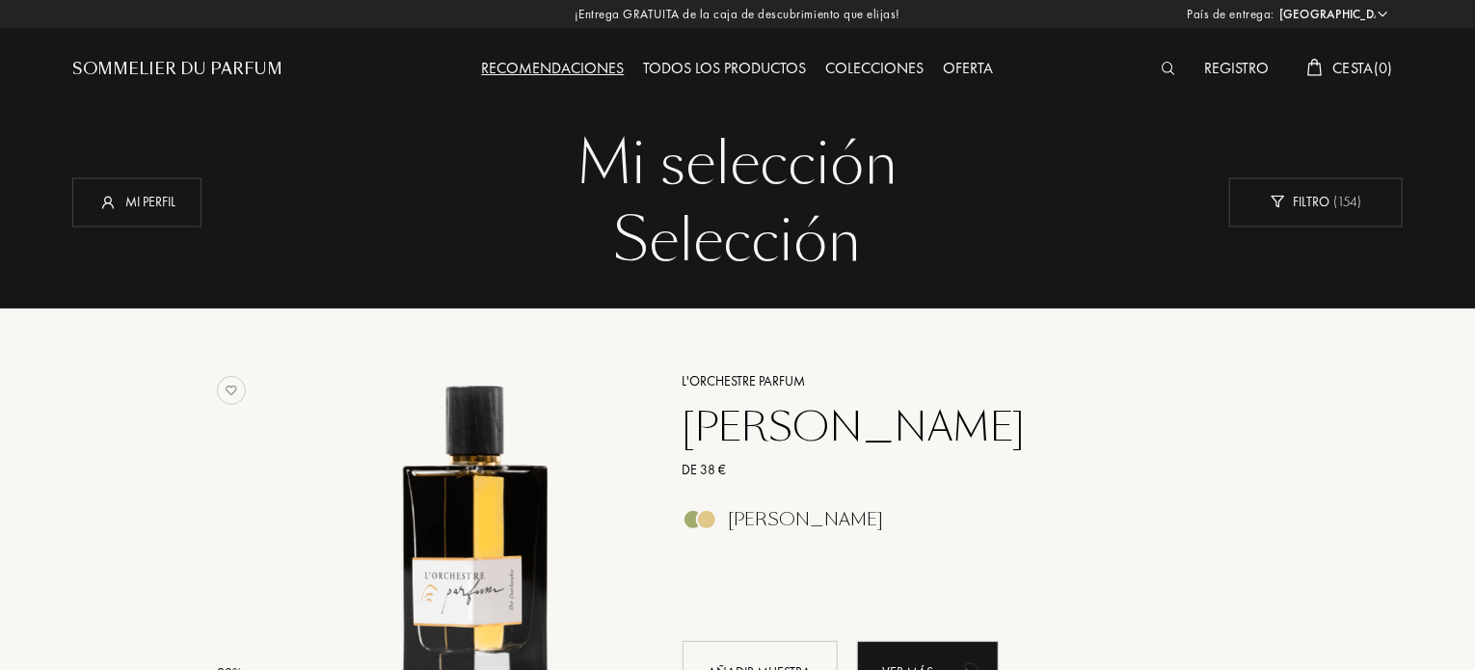
click at [1171, 70] on img at bounding box center [1169, 68] width 14 height 13
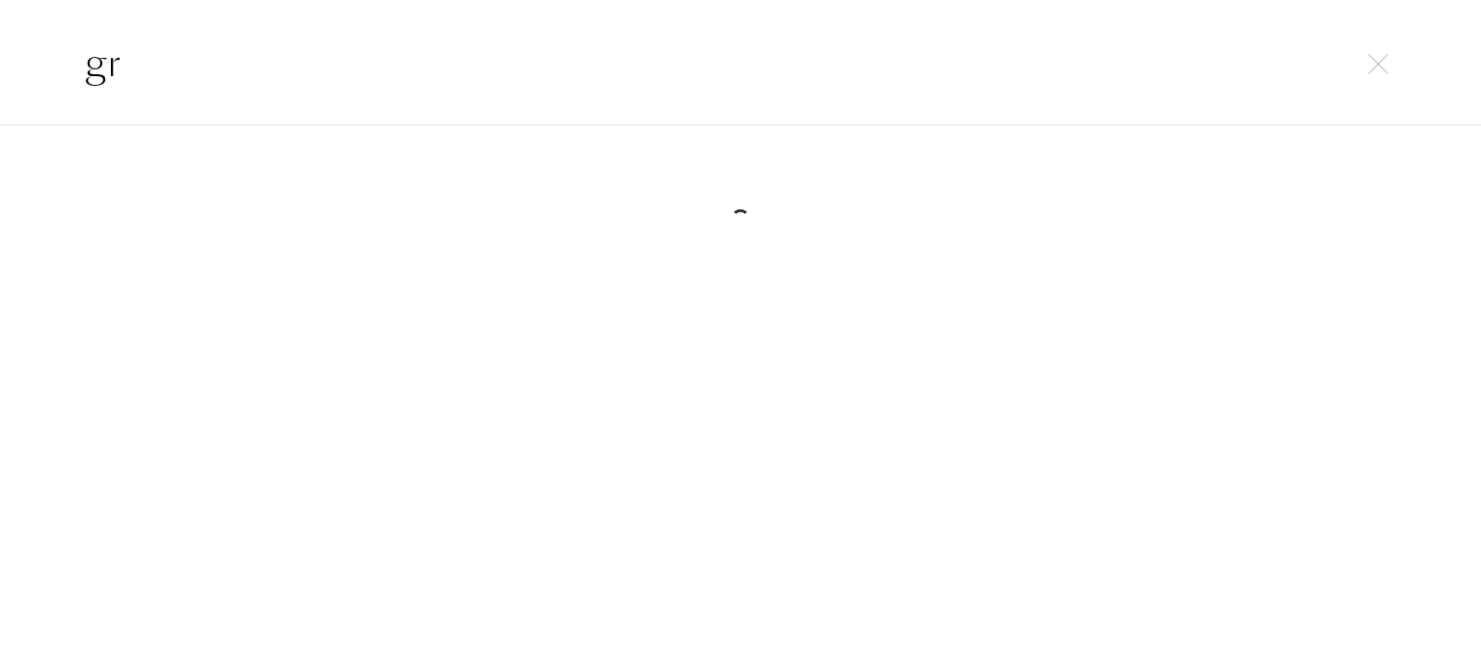
type input "g"
